Goal: Contribute content

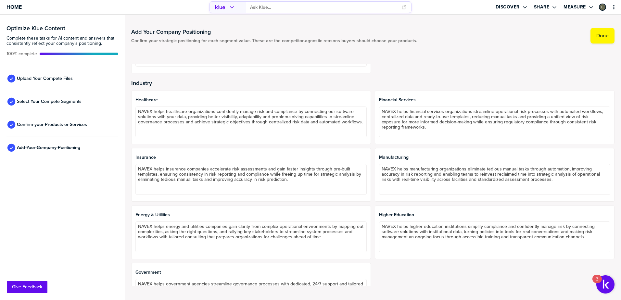
scroll to position [130, 0]
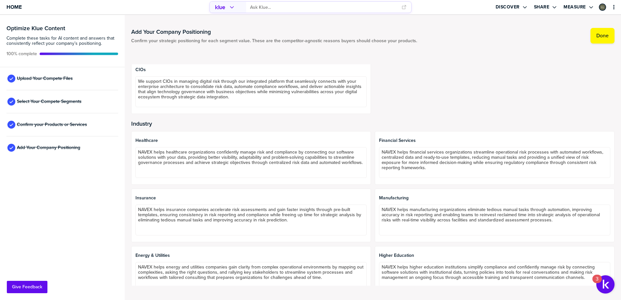
click at [146, 68] on span "CIOs" at bounding box center [250, 69] width 231 height 5
click at [143, 72] on span "CIOs" at bounding box center [250, 69] width 231 height 5
click at [146, 141] on span "Healthcare" at bounding box center [250, 140] width 231 height 5
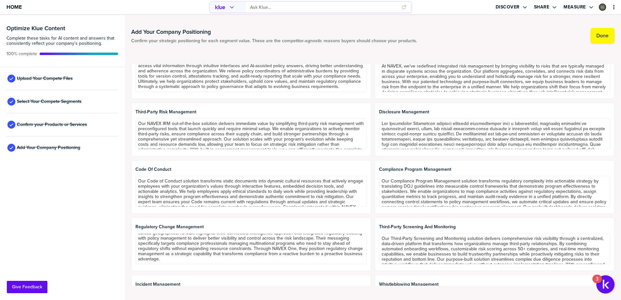
scroll to position [365, 0]
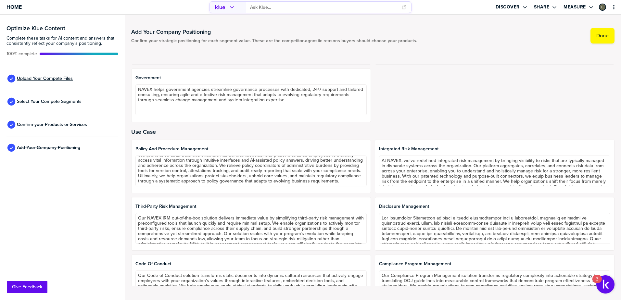
click at [37, 76] on span "Upload Your Compete Files" at bounding box center [45, 78] width 56 height 5
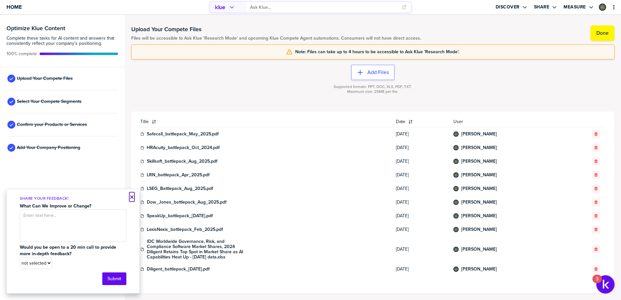
click at [130, 196] on button "×" at bounding box center [132, 197] width 5 height 8
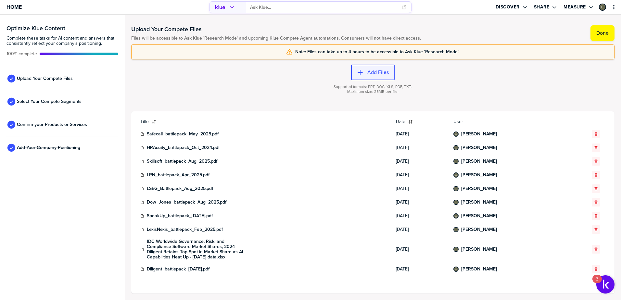
click at [380, 71] on label "Add Files" at bounding box center [377, 72] width 21 height 6
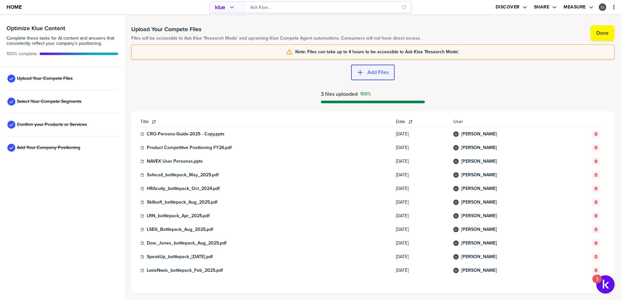
click at [362, 70] on icon "button" at bounding box center [360, 72] width 6 height 6
